Goal: Task Accomplishment & Management: Use online tool/utility

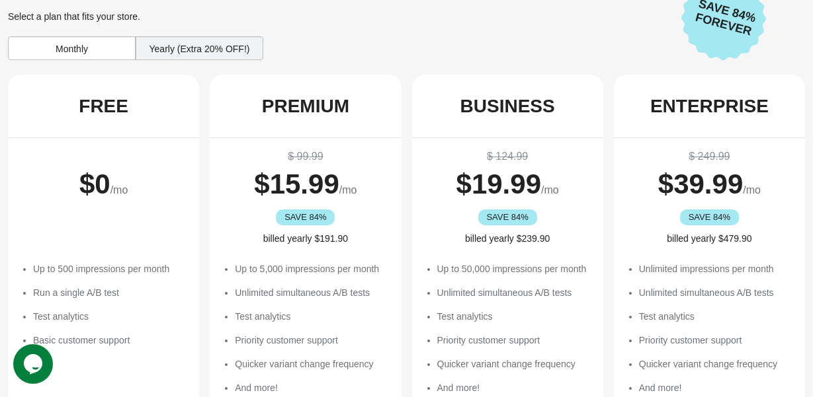
scroll to position [33, 0]
click at [161, 50] on div "Yearly (Extra 20% OFF!)" at bounding box center [200, 48] width 128 height 24
click at [161, 47] on div "Yearly (Extra 20% OFF!)" at bounding box center [200, 48] width 128 height 24
click at [98, 51] on div "Monthly" at bounding box center [72, 48] width 128 height 24
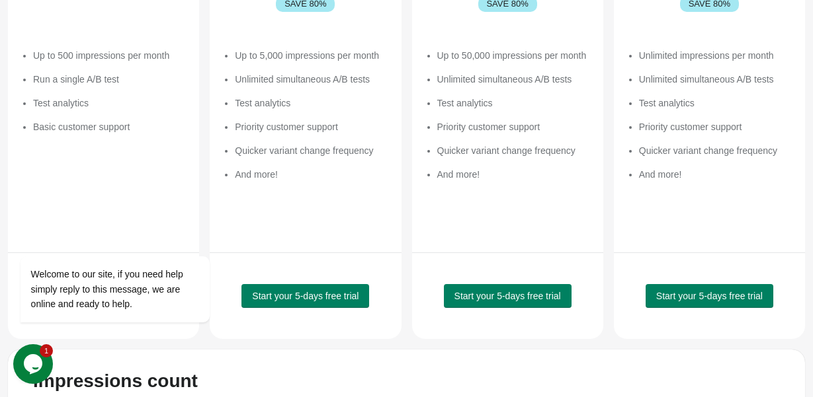
scroll to position [248, 0]
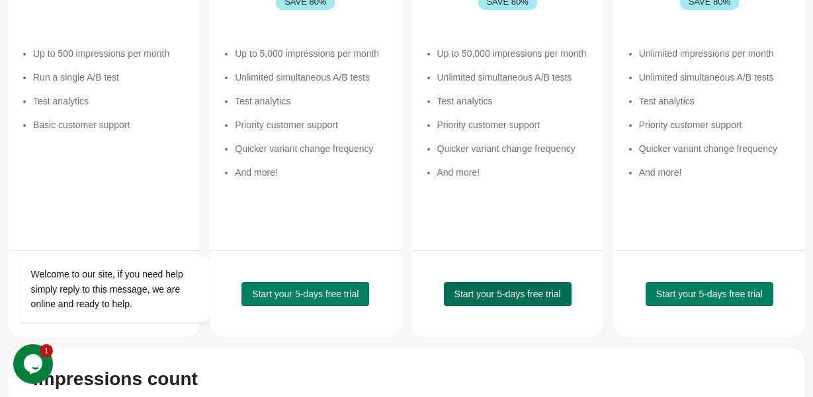
click at [539, 292] on span "Start your 5-days free trial" at bounding box center [507, 294] width 106 height 11
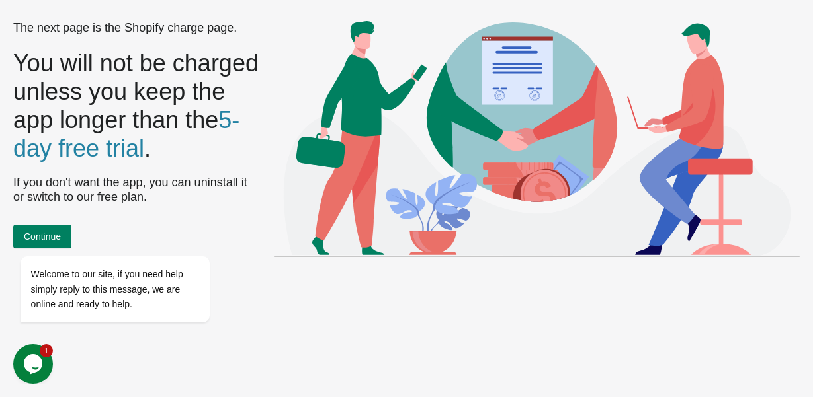
scroll to position [0, 0]
click at [52, 231] on div at bounding box center [133, 237] width 224 height 17
drag, startPoint x: 32, startPoint y: 236, endPoint x: 57, endPoint y: 372, distance: 138.5
click at [32, 236] on icon "Chat attention grabber" at bounding box center [28, 237] width 12 height 12
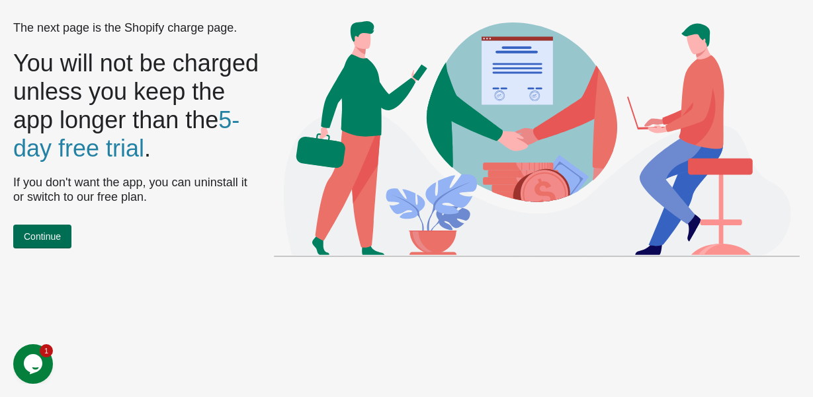
click at [45, 235] on span "Continue" at bounding box center [42, 236] width 37 height 11
click at [54, 241] on span "Continue" at bounding box center [42, 236] width 37 height 11
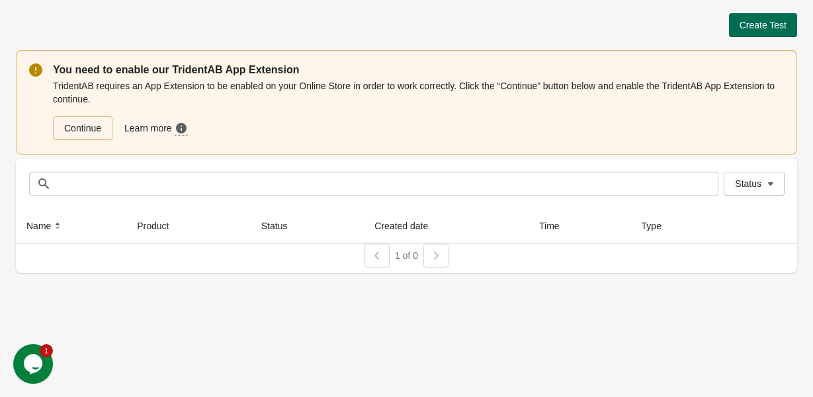
click at [766, 30] on button "Create Test" at bounding box center [763, 25] width 68 height 24
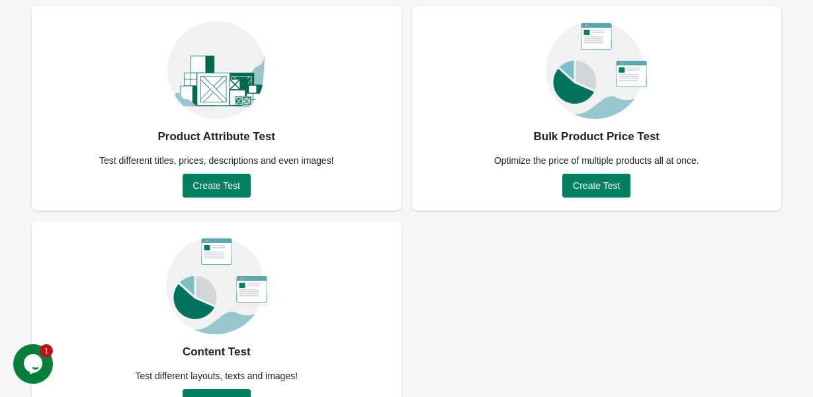
scroll to position [132, 0]
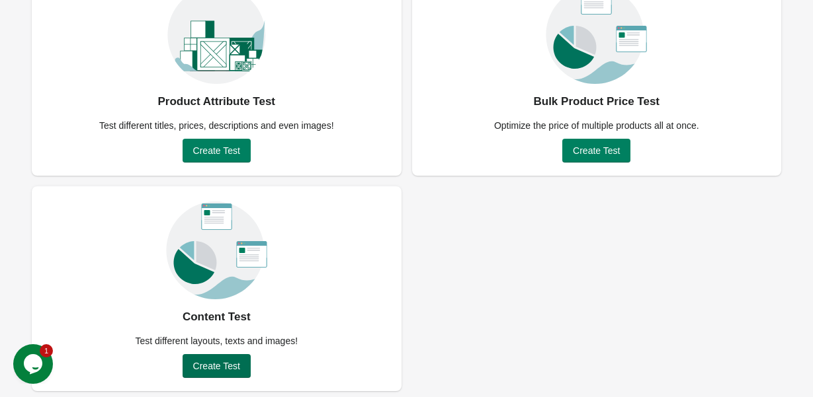
click at [204, 358] on button "Create Test" at bounding box center [217, 366] width 68 height 24
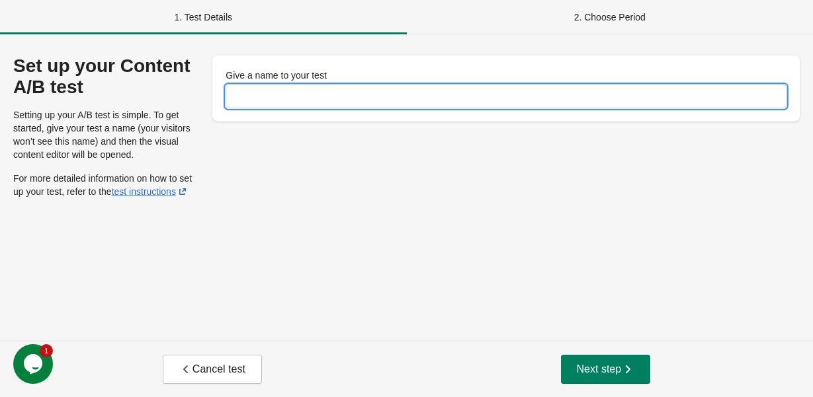
click at [337, 108] on input "Give a name to your test" at bounding box center [506, 97] width 561 height 24
type input "********"
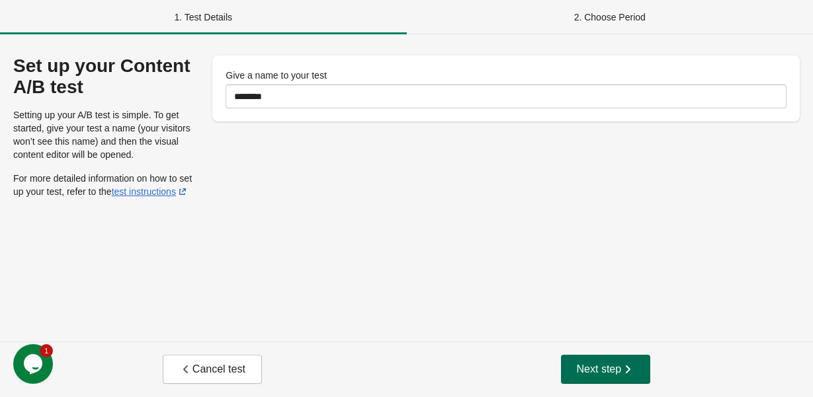
click at [618, 371] on span "Next step" at bounding box center [606, 369] width 58 height 13
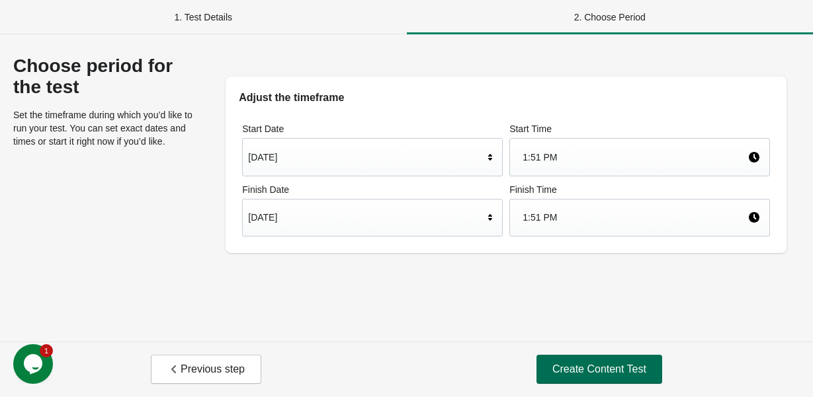
click at [557, 360] on button "Create Content Test" at bounding box center [599, 369] width 126 height 29
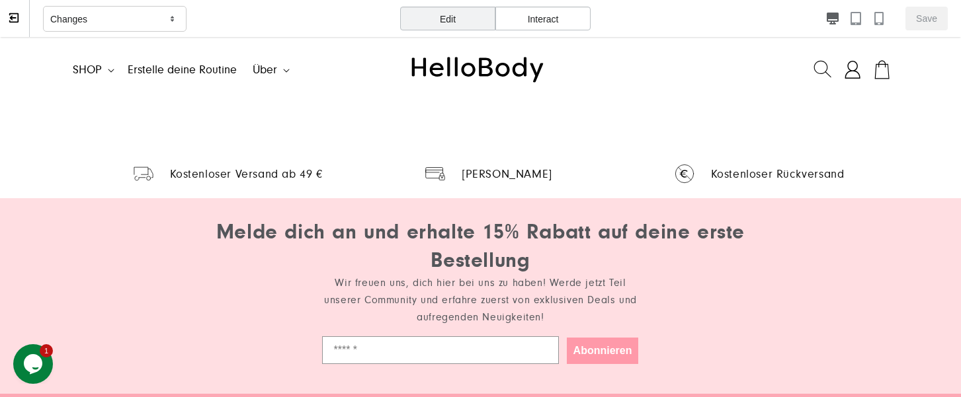
scroll to position [301, 0]
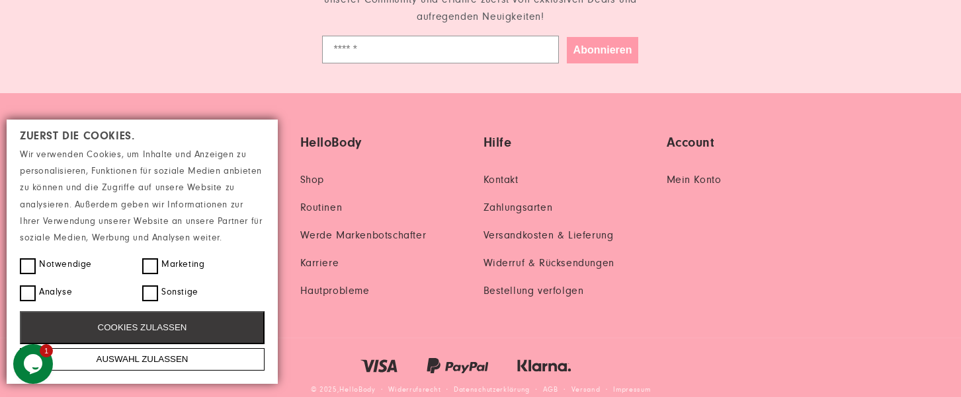
click at [130, 325] on button "COOKIES ZULASSEN" at bounding box center [142, 327] width 245 height 33
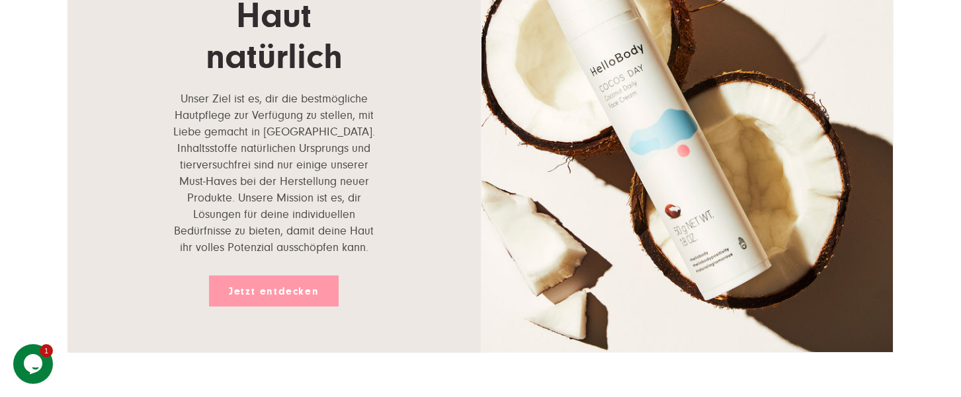
scroll to position [1180, 0]
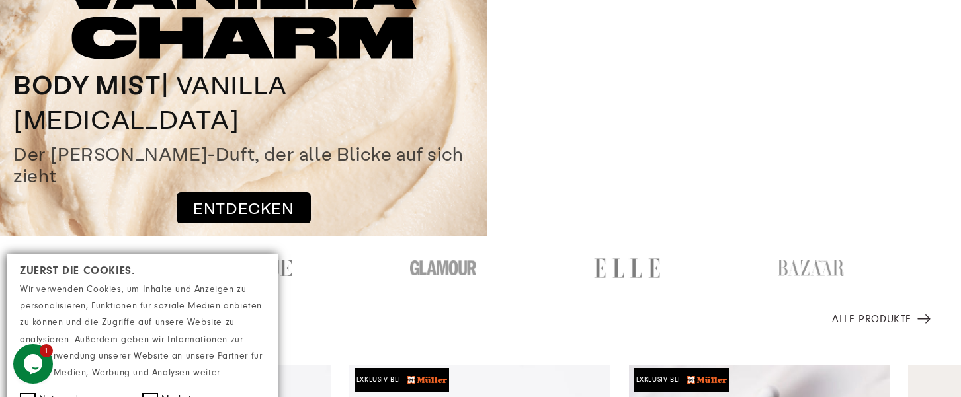
scroll to position [0, 0]
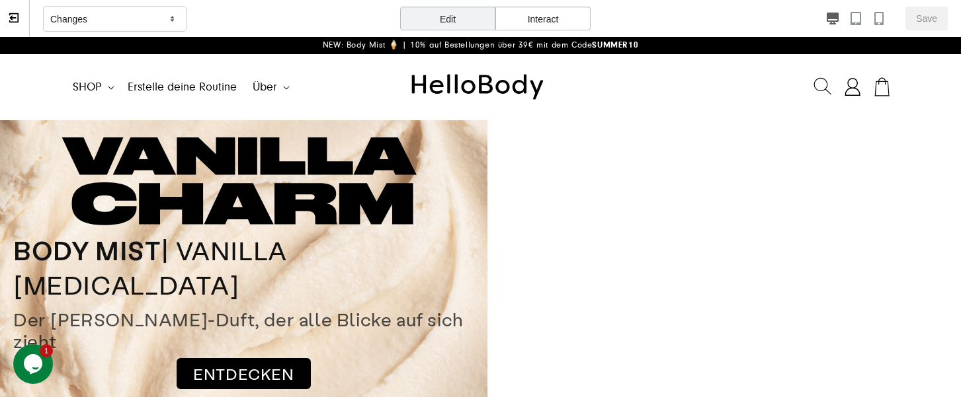
click at [530, 15] on div "Interact" at bounding box center [542, 19] width 95 height 24
click at [453, 24] on div "Edit" at bounding box center [447, 19] width 95 height 24
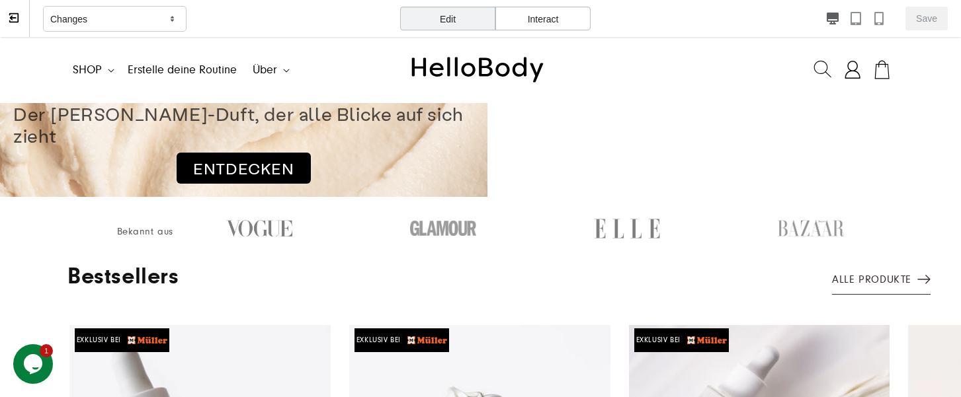
scroll to position [259, 0]
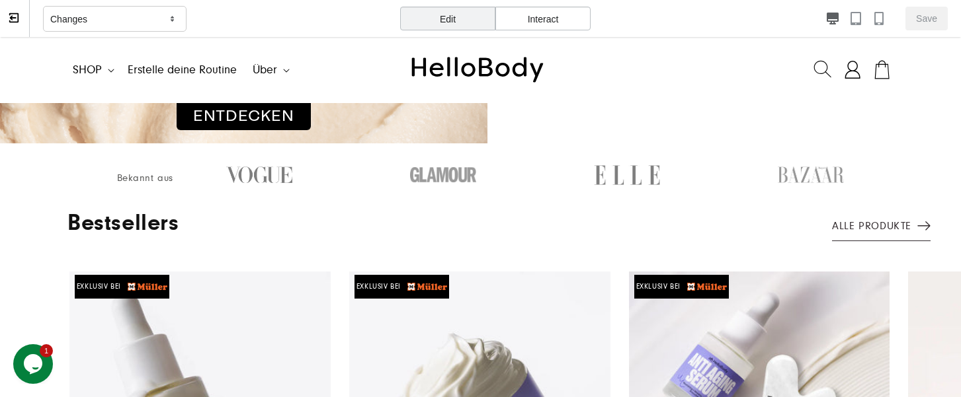
click at [32, 350] on button "Opens Chat This icon Opens the chat window." at bounding box center [33, 365] width 40 height 40
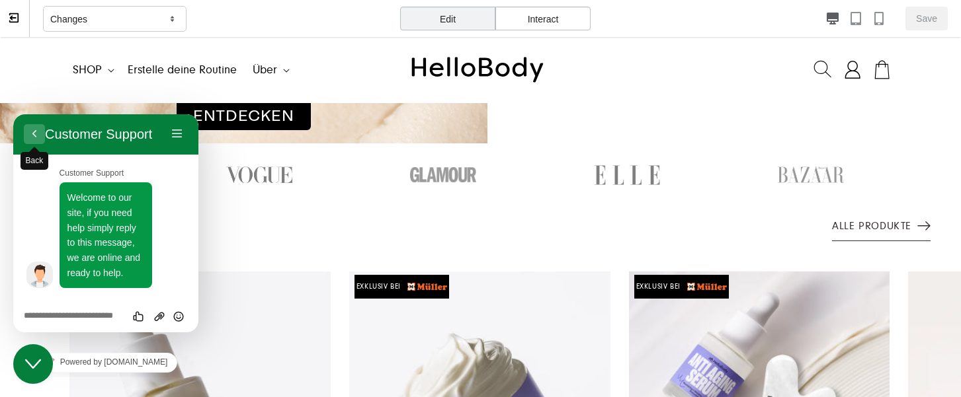
click at [38, 131] on button "Back" at bounding box center [34, 134] width 21 height 20
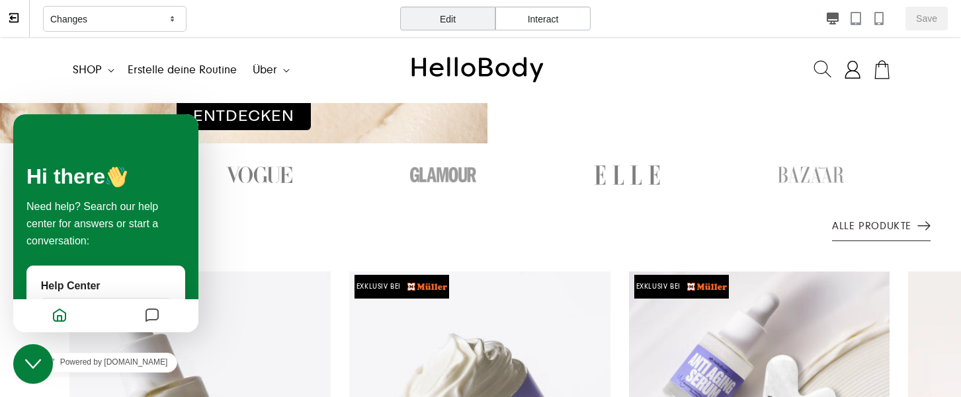
click at [65, 18] on p "Changes" at bounding box center [68, 19] width 37 height 13
click at [40, 352] on button "Close Chat This icon closes the chat window." at bounding box center [33, 365] width 40 height 40
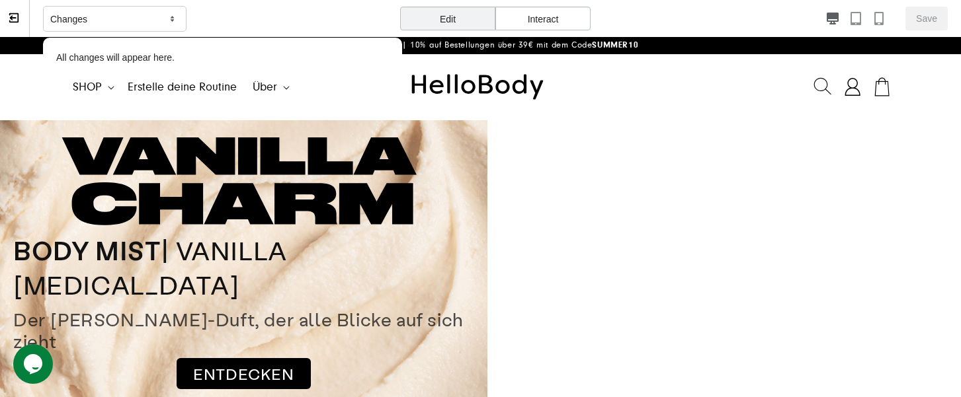
click at [812, 89] on link "Warenkorb" at bounding box center [881, 87] width 29 height 20
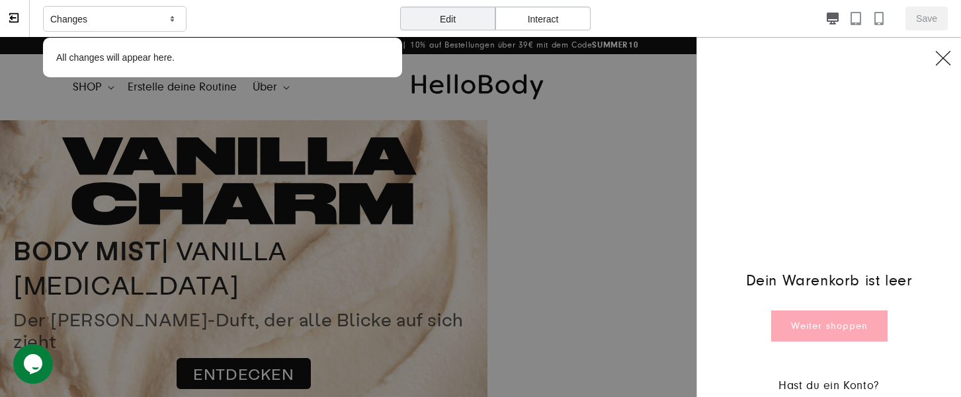
click at [571, 235] on div at bounding box center [480, 367] width 961 height 661
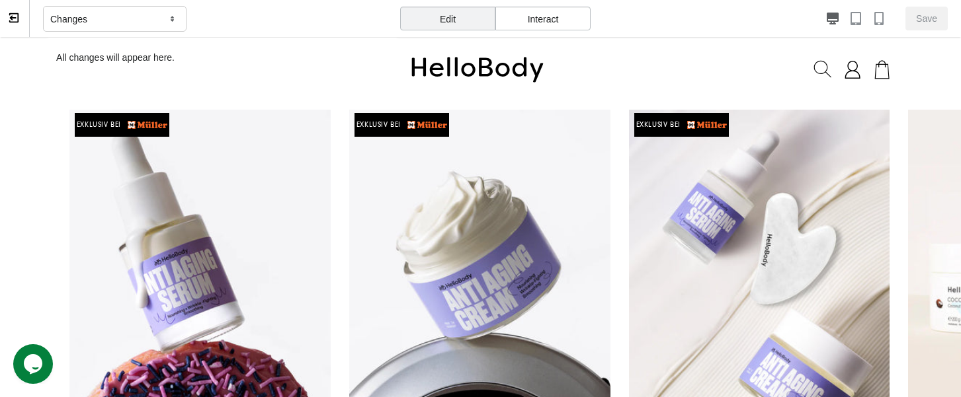
scroll to position [398, 0]
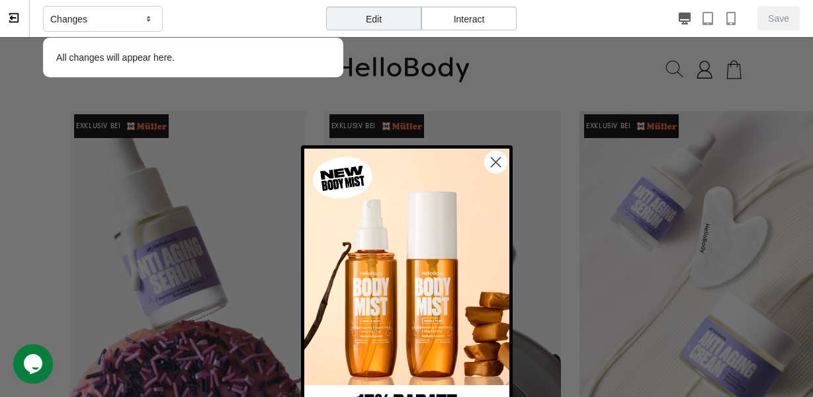
click at [289, 16] on div "Changes All changes will appear here." at bounding box center [193, 19] width 300 height 38
click at [270, 57] on p "All changes will appear here." at bounding box center [193, 57] width 287 height 26
click at [155, 17] on div "Changes" at bounding box center [103, 19] width 120 height 26
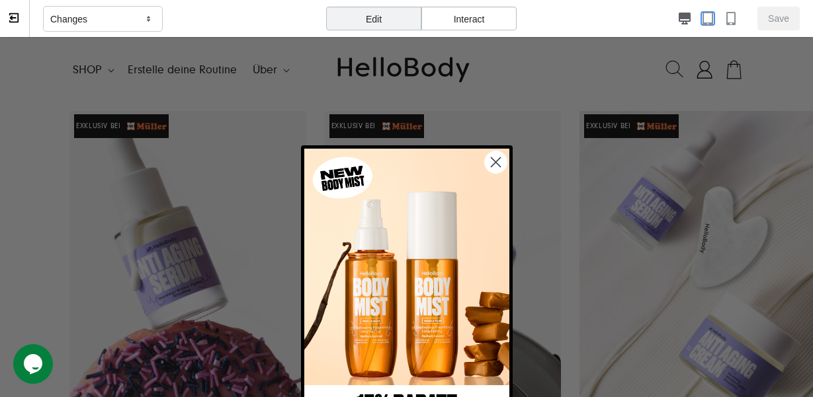
click at [712, 16] on icon "button" at bounding box center [707, 18] width 13 height 13
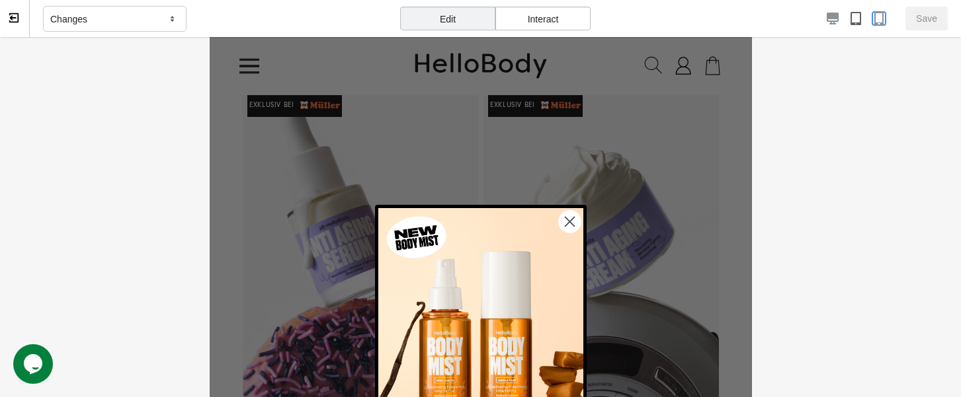
click at [812, 17] on icon "button" at bounding box center [878, 18] width 9 height 13
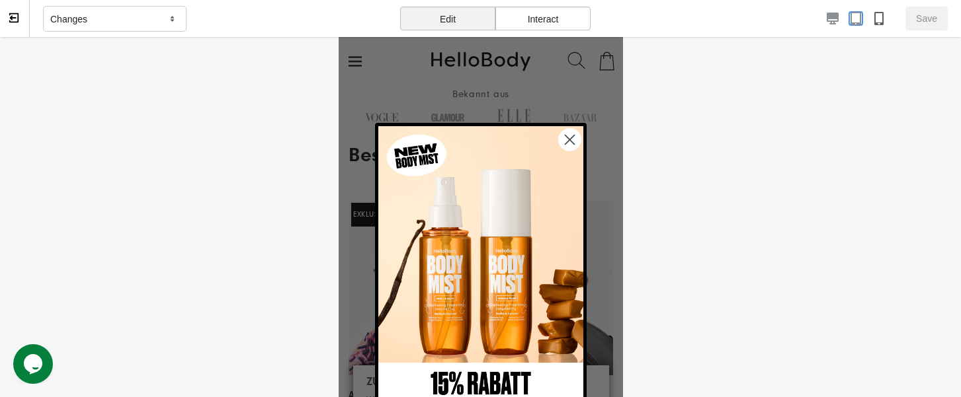
scroll to position [390, 0]
click at [812, 18] on div at bounding box center [737, 18] width 297 height 13
click at [812, 18] on icon "button" at bounding box center [833, 19] width 12 height 12
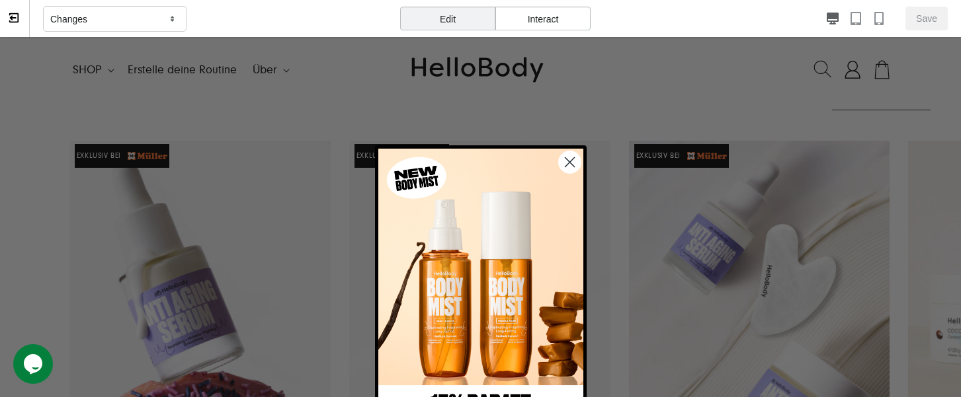
click at [565, 157] on circle "Close dialog" at bounding box center [569, 162] width 22 height 22
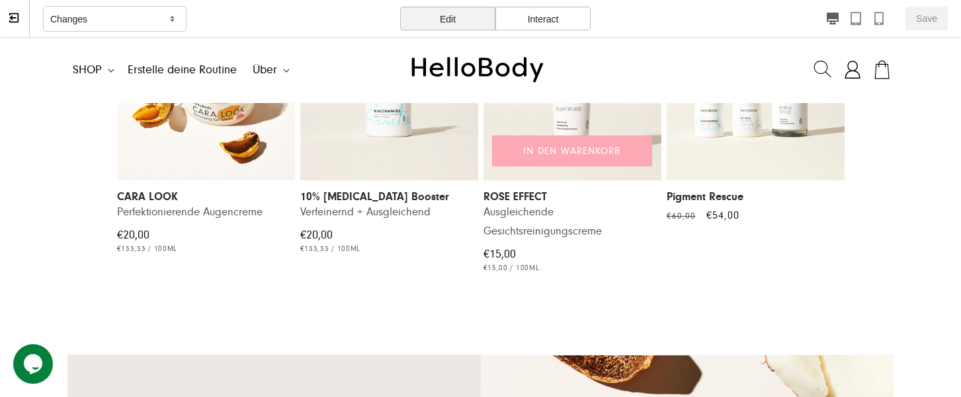
scroll to position [1779, 0]
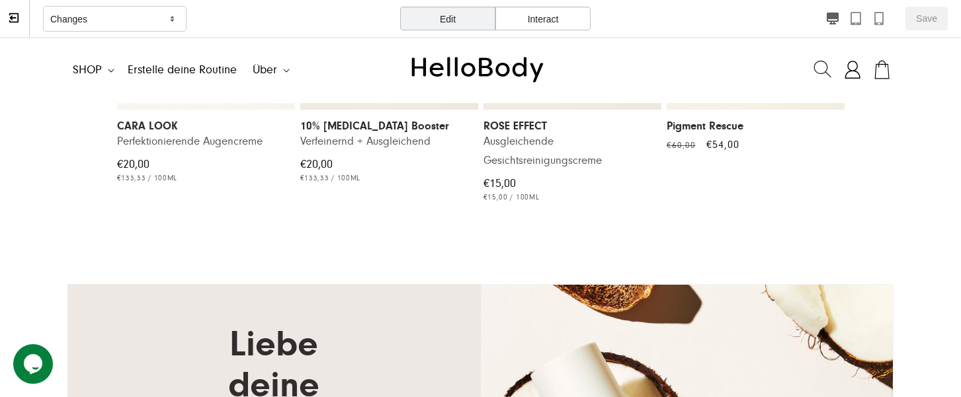
click at [571, 96] on button "IN DEN WARENKORB JETZT ENTDECKEN AUSVERKAUFT" at bounding box center [572, 80] width 160 height 31
click at [572, 96] on button "IN DEN WARENKORB JETZT ENTDECKEN AUSVERKAUFT" at bounding box center [572, 80] width 160 height 31
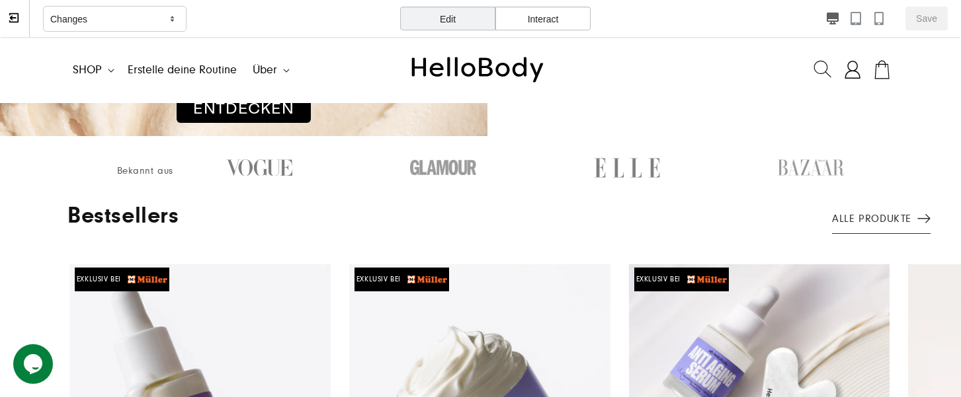
scroll to position [0, 0]
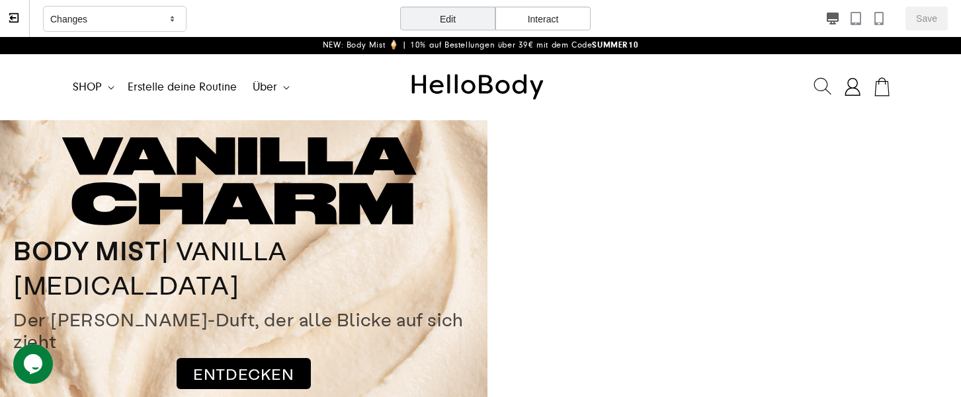
click at [92, 99] on summary "SHOP" at bounding box center [92, 87] width 55 height 28
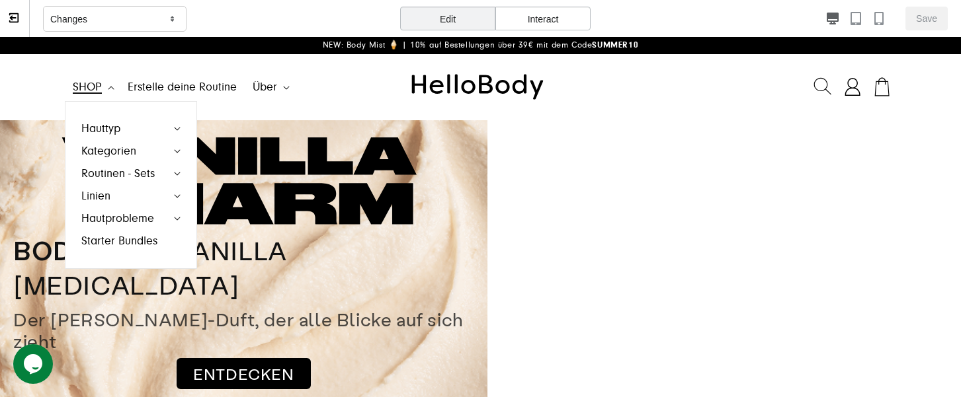
click at [92, 79] on summary "SHOP" at bounding box center [92, 87] width 55 height 28
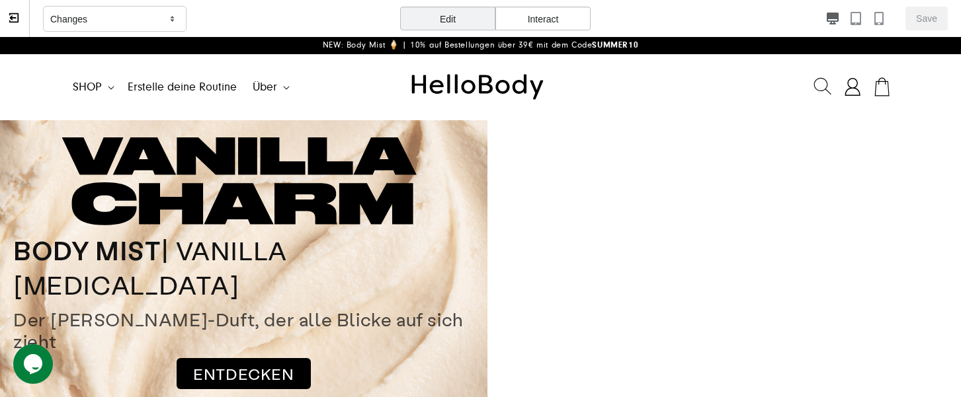
click at [92, 79] on summary "SHOP" at bounding box center [92, 87] width 55 height 28
click at [536, 21] on div "Interact" at bounding box center [542, 19] width 95 height 24
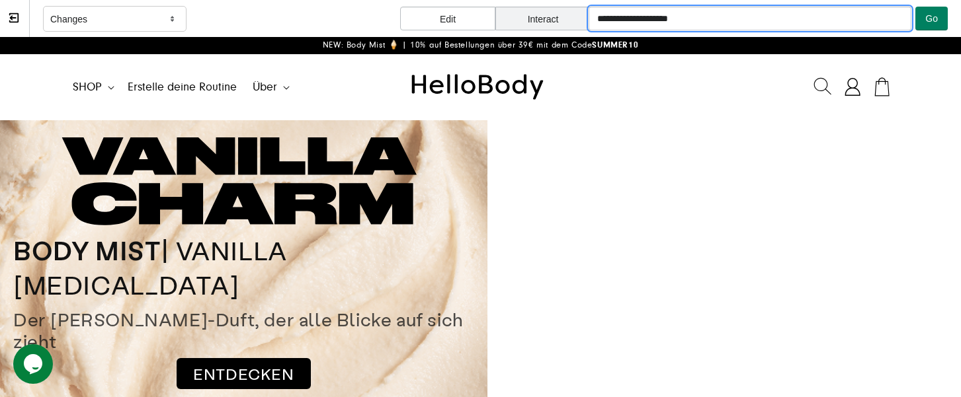
click at [767, 7] on input "**********" at bounding box center [750, 19] width 323 height 24
click at [767, 10] on input "**********" at bounding box center [750, 19] width 323 height 24
click at [767, 13] on input "**********" at bounding box center [750, 19] width 323 height 24
type input "**********"
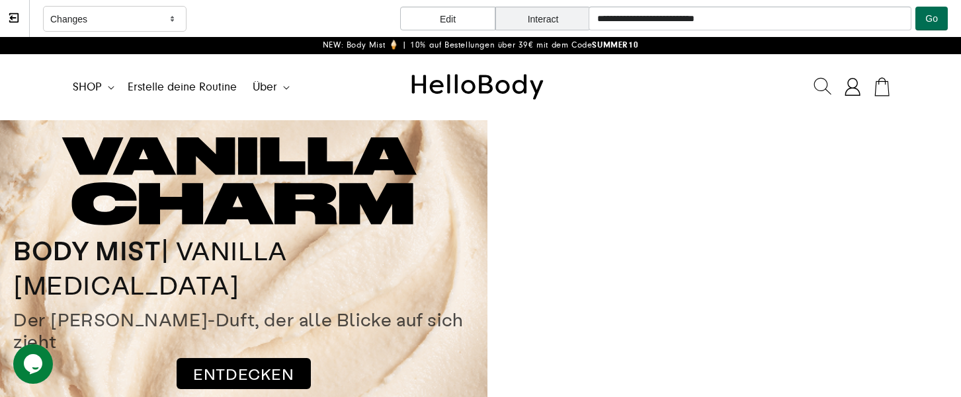
click at [812, 17] on button "Go" at bounding box center [931, 19] width 32 height 24
